Goal: Task Accomplishment & Management: Manage account settings

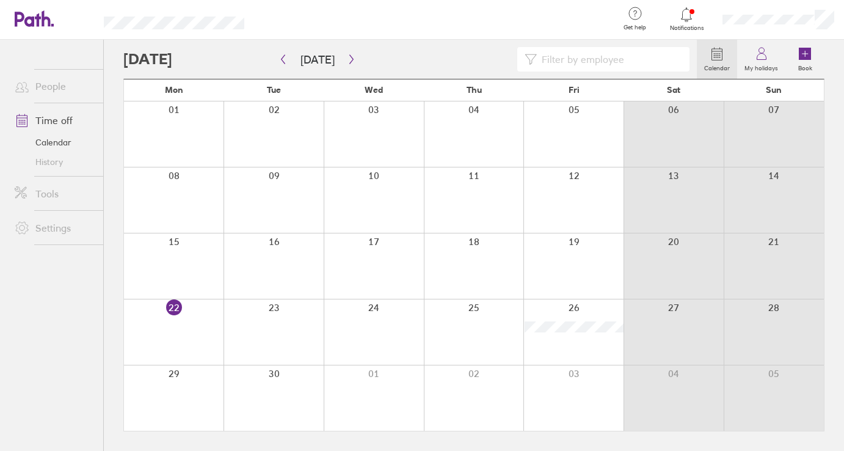
click at [423, 53] on div at bounding box center [410, 59] width 574 height 24
click at [59, 86] on link "People" at bounding box center [54, 86] width 98 height 24
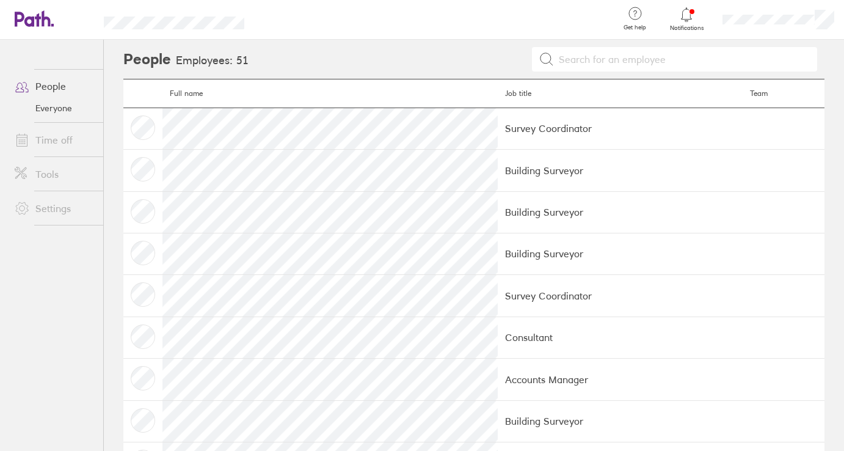
click at [54, 144] on link "Time off" at bounding box center [54, 140] width 98 height 24
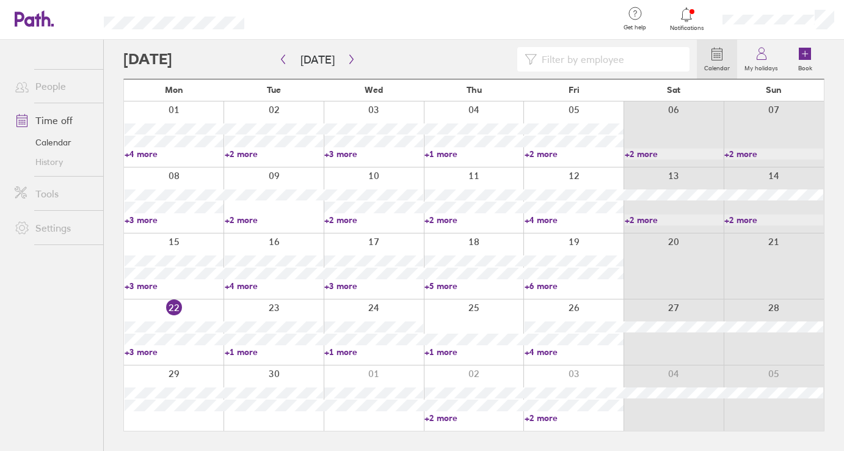
click at [441, 350] on link "+1 more" at bounding box center [474, 351] width 99 height 11
click at [347, 55] on icon "button" at bounding box center [351, 59] width 9 height 10
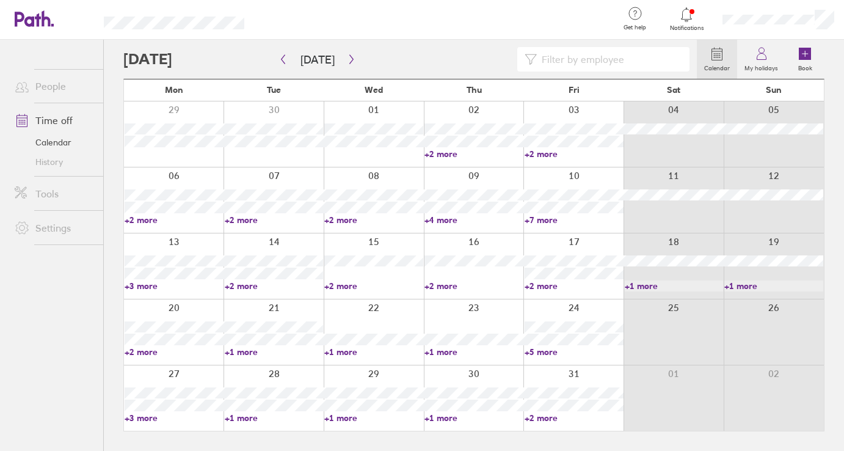
click at [447, 285] on link "+2 more" at bounding box center [474, 285] width 99 height 11
click at [351, 63] on icon "button" at bounding box center [351, 59] width 9 height 10
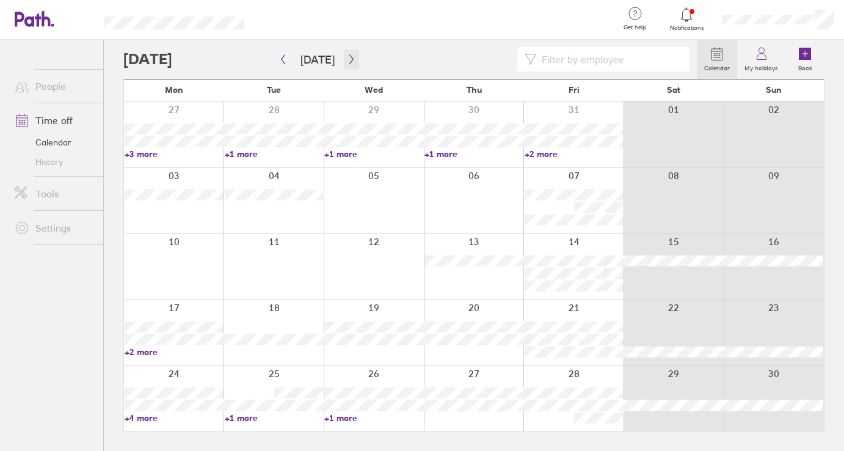
click at [352, 59] on button "button" at bounding box center [351, 59] width 15 height 20
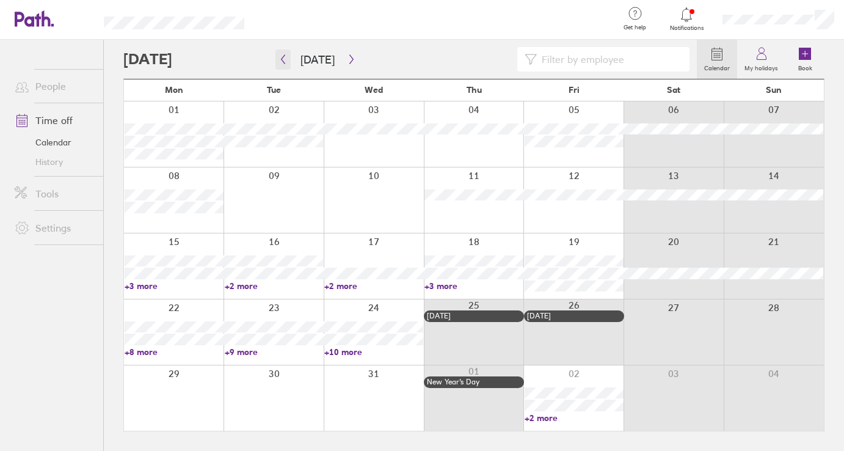
click at [288, 59] on button "button" at bounding box center [282, 59] width 15 height 20
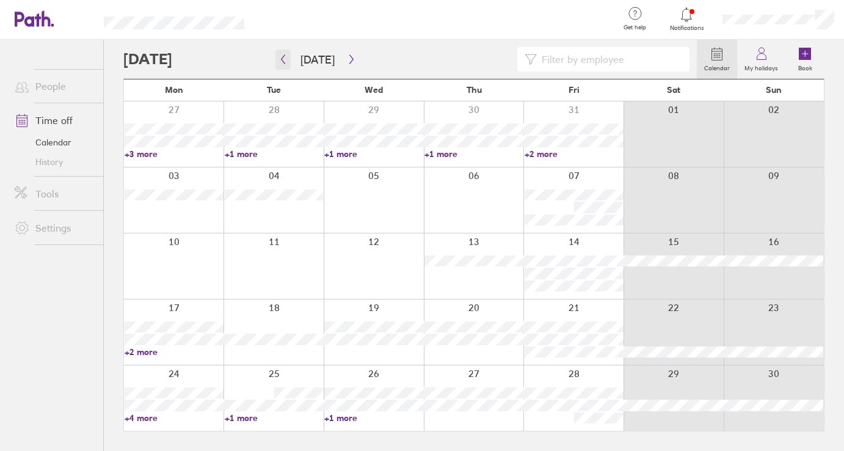
click at [280, 62] on icon "button" at bounding box center [283, 59] width 9 height 10
